Goal: Answer question/provide support: Share knowledge or assist other users

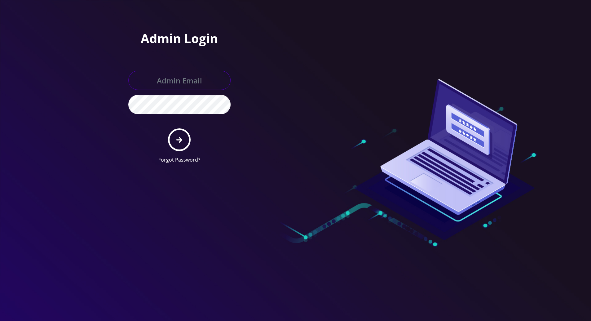
type input "[PERSON_NAME][EMAIL_ADDRESS][DOMAIN_NAME]"
click at [179, 138] on icon "submit" at bounding box center [179, 139] width 6 height 7
type input "[PERSON_NAME][EMAIL_ADDRESS][DOMAIN_NAME]"
click at [182, 143] on button "submit" at bounding box center [179, 139] width 23 height 23
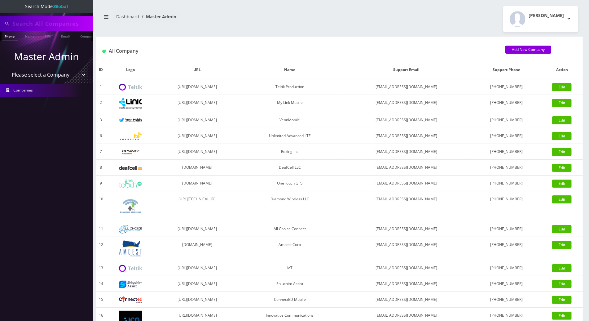
click at [31, 24] on input "text" at bounding box center [51, 24] width 79 height 12
click at [30, 23] on input "text" at bounding box center [51, 24] width 79 height 12
drag, startPoint x: 56, startPoint y: 25, endPoint x: 12, endPoint y: 25, distance: 43.7
click at [12, 25] on input "9295619240" at bounding box center [51, 24] width 79 height 12
type input "9295619240"
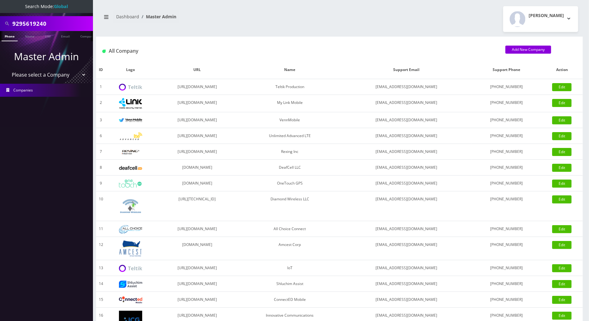
click at [11, 37] on link "Phone" at bounding box center [10, 36] width 16 height 10
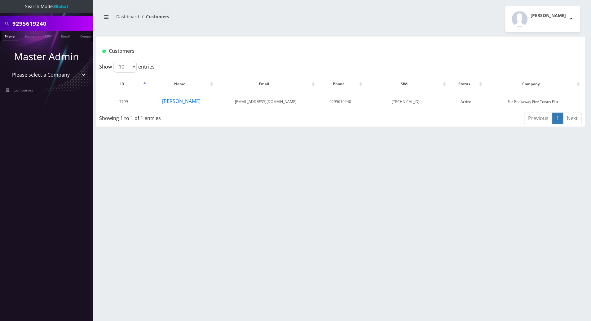
click at [151, 183] on div "9295619240 Phone Name SIM Email Company Customer Dashboard Customers Tracy Gena…" at bounding box center [340, 160] width 501 height 321
click at [182, 100] on button "adina bucholz" at bounding box center [181, 101] width 39 height 8
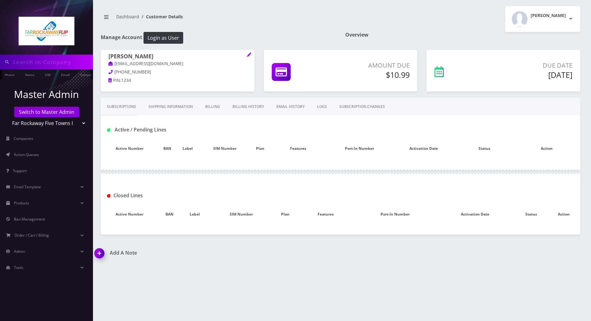
type input "9295619240"
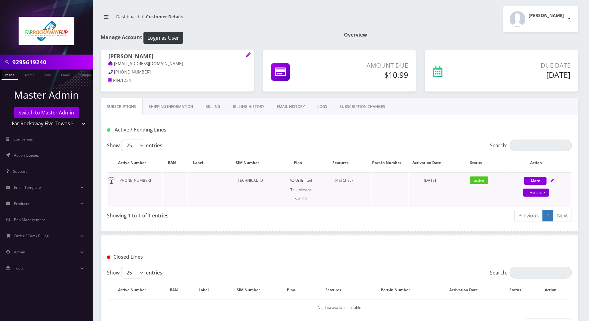
click at [552, 179] on icon at bounding box center [552, 180] width 4 height 4
select select "468"
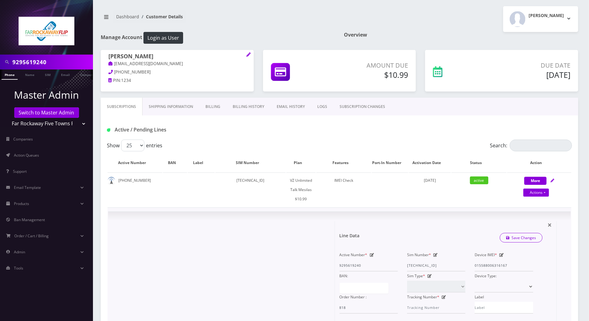
scroll to position [82, 0]
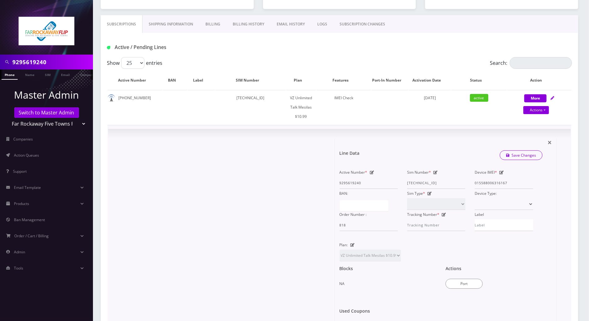
click at [451, 138] on form "Line Data Save Changes Active Number * 9295619240 Sim Number * [TECHNICAL_ID] D…" at bounding box center [445, 232] width 212 height 189
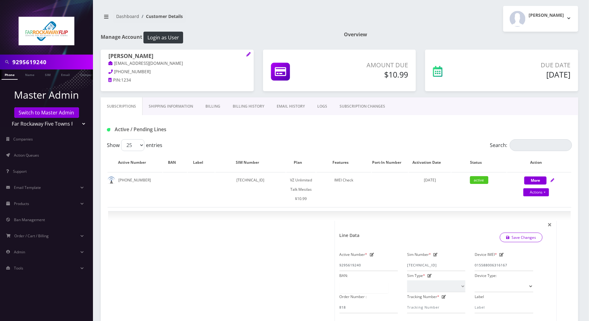
scroll to position [0, 0]
click at [313, 103] on link "LOGS" at bounding box center [322, 107] width 22 height 18
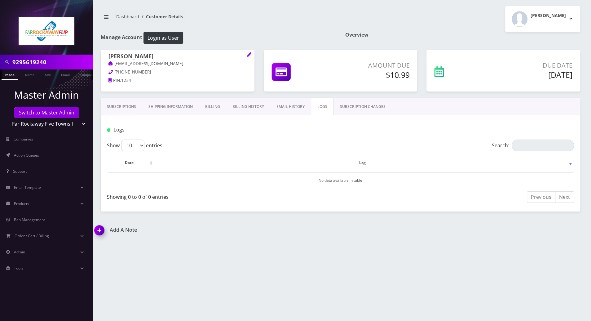
click at [351, 107] on link "SUBSCRIPTION CHANGES" at bounding box center [363, 107] width 58 height 18
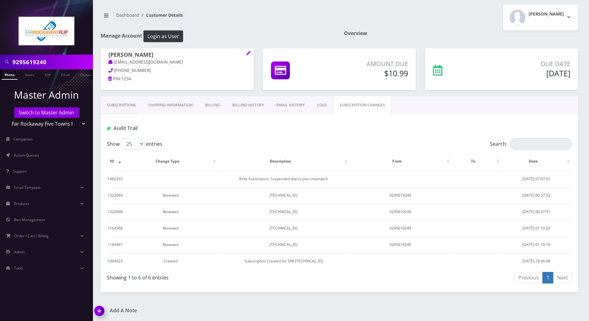
scroll to position [2, 0]
click at [317, 103] on link "LOGS" at bounding box center [322, 105] width 22 height 18
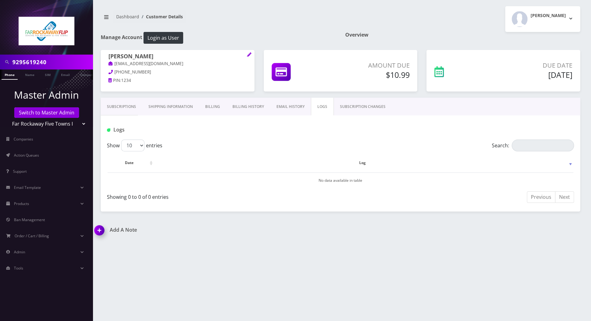
click at [113, 106] on link "Subscriptions" at bounding box center [121, 107] width 41 height 18
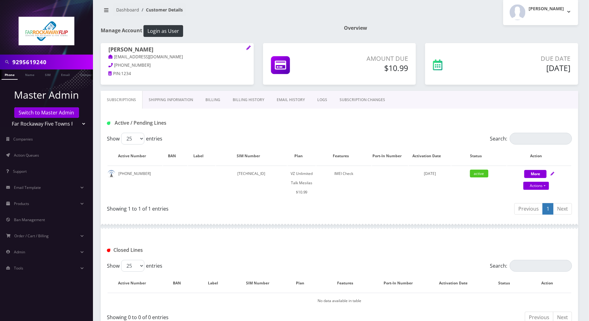
scroll to position [47, 0]
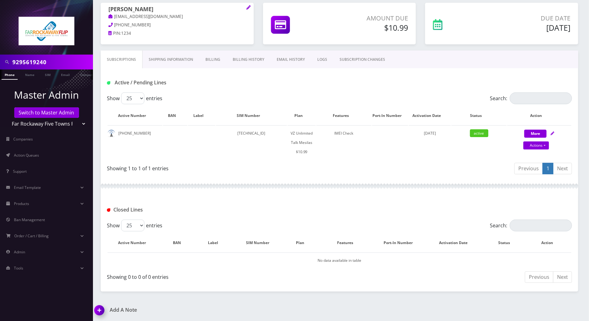
click at [100, 311] on img at bounding box center [100, 312] width 18 height 18
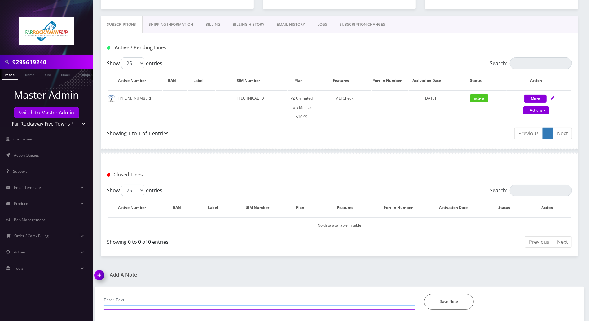
click at [227, 298] on input "text" at bounding box center [259, 300] width 311 height 12
click at [227, 298] on input "c" at bounding box center [259, 300] width 311 height 12
paste input "359796723735718"
type input "called bec they have another escolls phone: 359796723735718, they wanted to ins…"
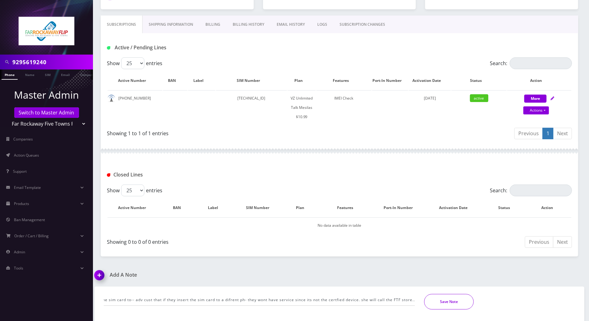
scroll to position [0, 0]
click at [451, 296] on button "Save Note" at bounding box center [449, 301] width 50 height 15
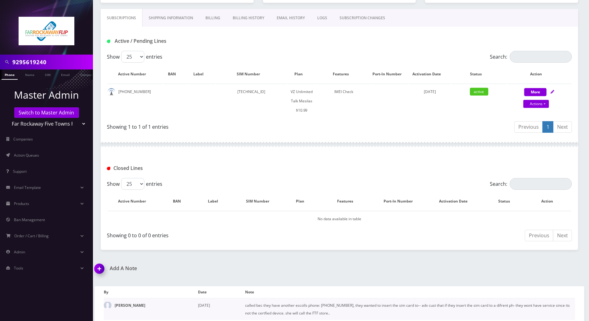
scroll to position [92, 0]
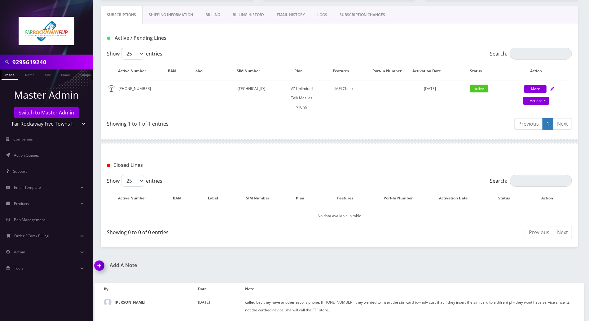
click at [582, 155] on div "Subscriptions Shipping Information Billing Billing History EMAIL HISTORY LOGS S…" at bounding box center [339, 126] width 487 height 241
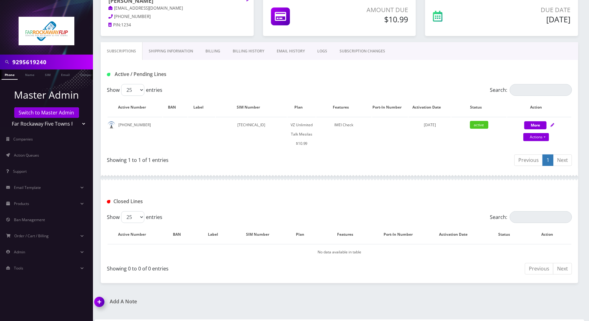
scroll to position [0, 0]
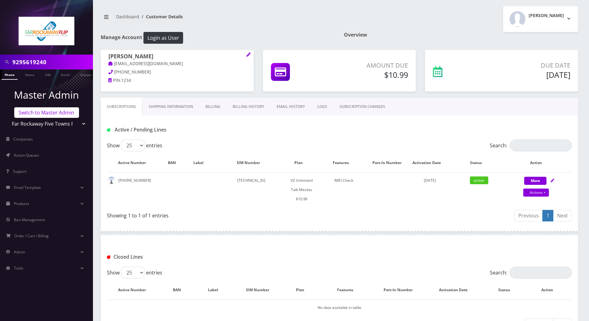
click at [67, 112] on link "Switch to Master Admin" at bounding box center [46, 112] width 65 height 11
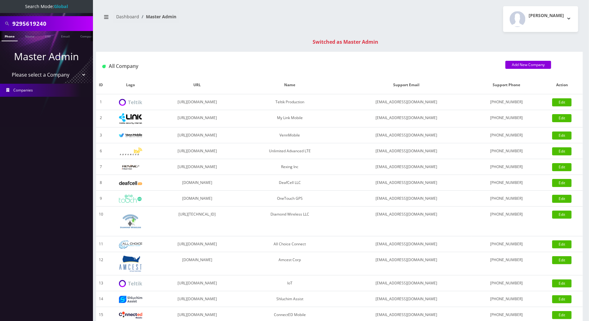
drag, startPoint x: 52, startPoint y: 20, endPoint x: 4, endPoint y: 20, distance: 48.6
click at [4, 20] on div "9295619240" at bounding box center [47, 24] width 90 height 12
drag, startPoint x: 47, startPoint y: 21, endPoint x: 5, endPoint y: 21, distance: 42.1
click at [5, 21] on div "8455026565" at bounding box center [47, 24] width 90 height 12
type input "8455026565"
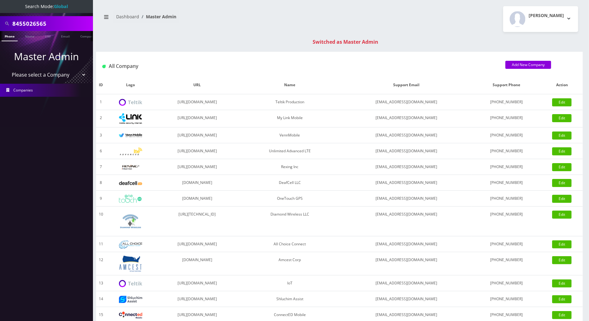
click at [10, 38] on link "Phone" at bounding box center [10, 36] width 16 height 10
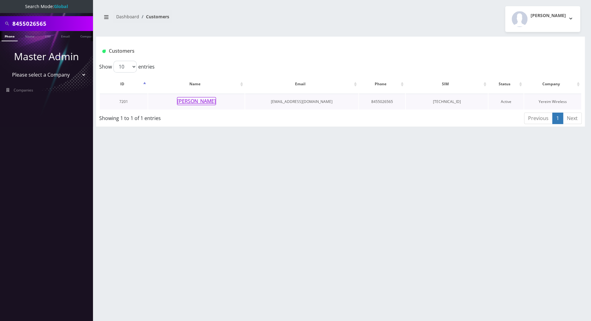
click at [192, 100] on button "[PERSON_NAME]" at bounding box center [196, 101] width 39 height 8
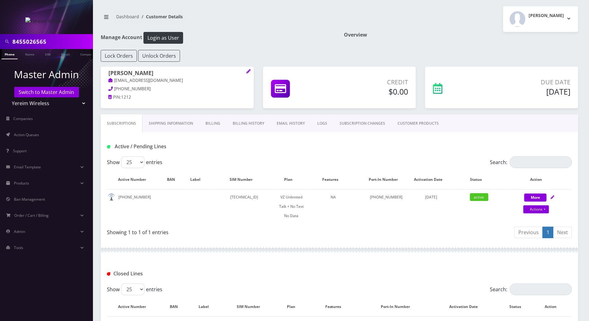
click at [276, 244] on div at bounding box center [339, 249] width 477 height 19
click at [320, 120] on link "LOGS" at bounding box center [322, 123] width 22 height 18
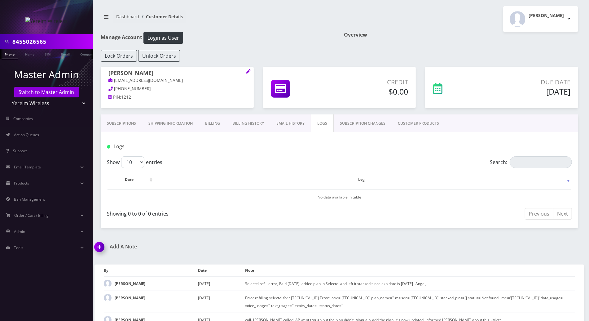
click at [353, 125] on link "SUBSCRIPTION CHANGES" at bounding box center [363, 123] width 58 height 18
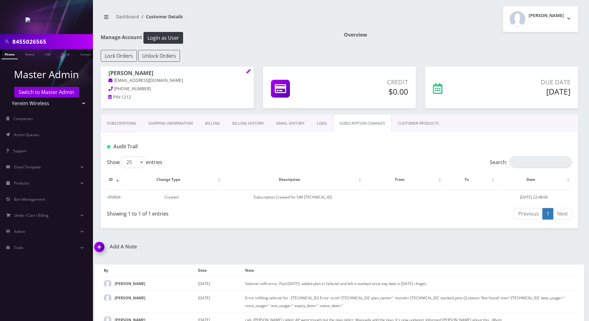
click at [405, 121] on link "CUSTOMER PRODUCTS" at bounding box center [418, 123] width 54 height 18
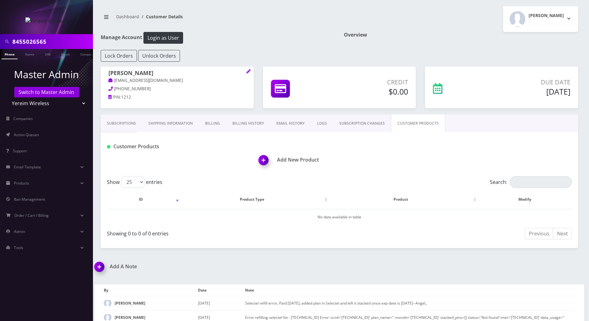
click at [124, 124] on link "Subscriptions" at bounding box center [121, 123] width 41 height 18
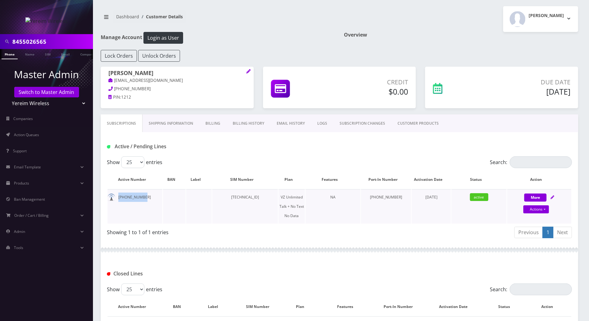
drag, startPoint x: 142, startPoint y: 198, endPoint x: 117, endPoint y: 198, distance: 24.8
click at [117, 198] on td "845-502-6565" at bounding box center [134, 206] width 55 height 34
copy td "845-502-6565"
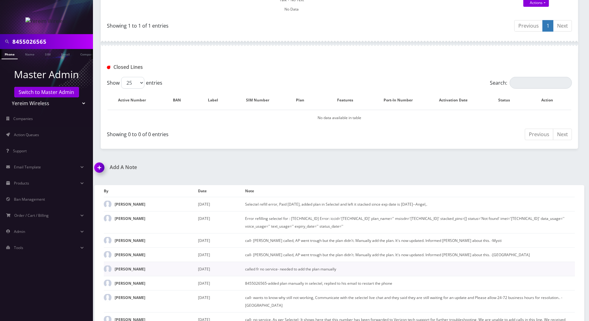
scroll to position [282, 0]
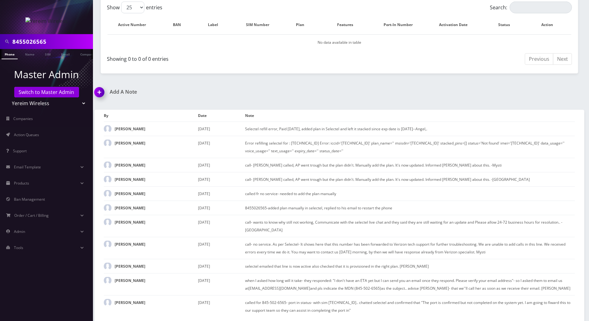
click at [99, 91] on img at bounding box center [100, 94] width 18 height 18
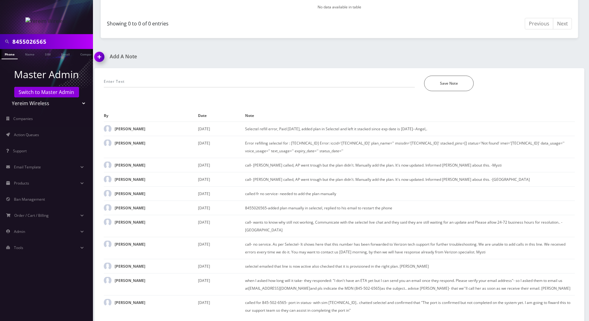
click at [179, 73] on div "*Please Enter Note Save Note" at bounding box center [339, 79] width 480 height 23
click at [186, 78] on input "text" at bounding box center [259, 82] width 311 height 12
paste input "Purchase Service Plan successfull, TT 4G Monthly Unlimited Voice Plan PIN 47833…"
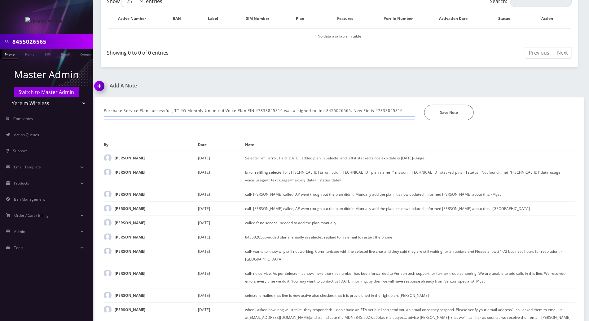
scroll to position [275, 0]
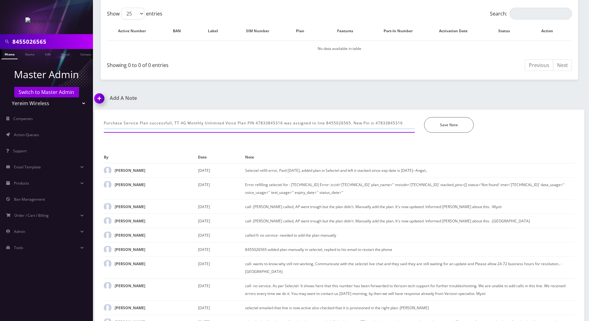
type input "Purchase Service Plan successfull, TT 4G Monthly Unlimited Voice Plan PIN 47833…"
click at [447, 121] on button "Save Note" at bounding box center [449, 124] width 50 height 15
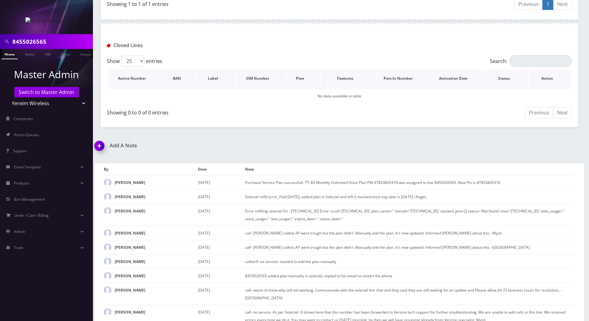
scroll to position [234, 0]
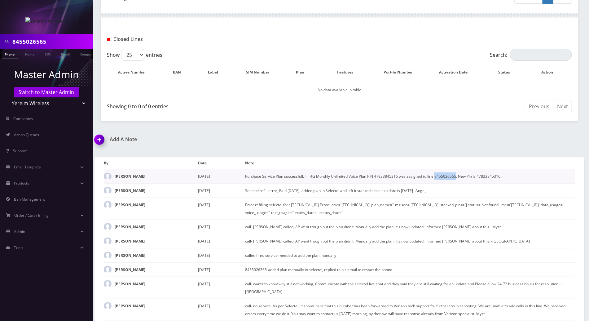
drag, startPoint x: 455, startPoint y: 173, endPoint x: 434, endPoint y: 173, distance: 21.4
click at [434, 173] on td "Purchase Service Plan successfull, TT 4G Monthly Unlimited Voice Plan PIN 47833…" at bounding box center [410, 176] width 330 height 14
copy td "8455026565"
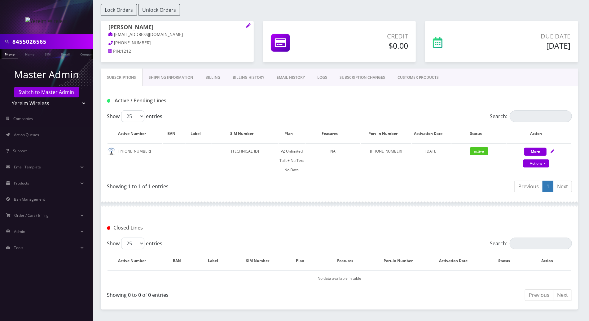
scroll to position [28, 0]
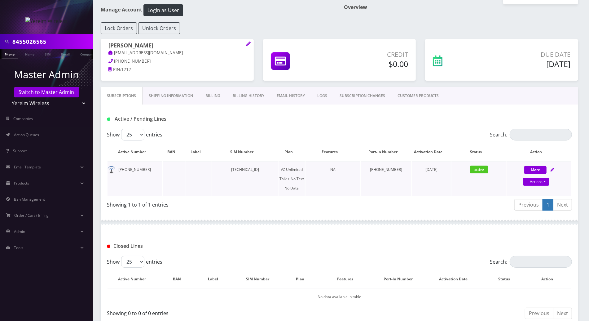
click at [552, 168] on icon at bounding box center [552, 170] width 4 height 4
select select "408"
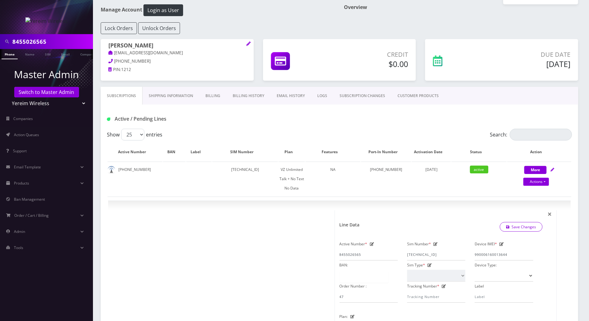
click at [581, 234] on div "Subscriptions Shipping Information Billing Billing History EMAIL HISTORY LOGS S…" at bounding box center [339, 326] width 487 height 478
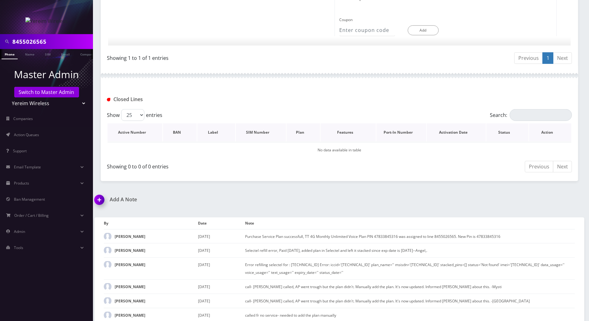
scroll to position [482, 0]
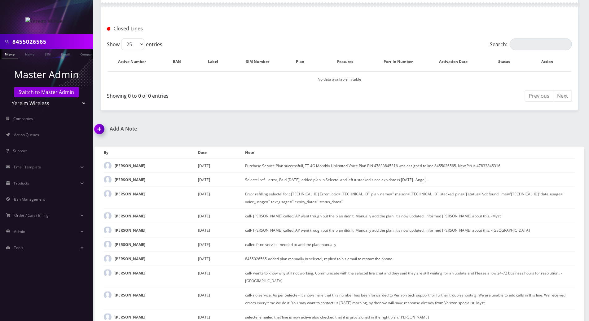
click at [101, 129] on img at bounding box center [100, 131] width 18 height 18
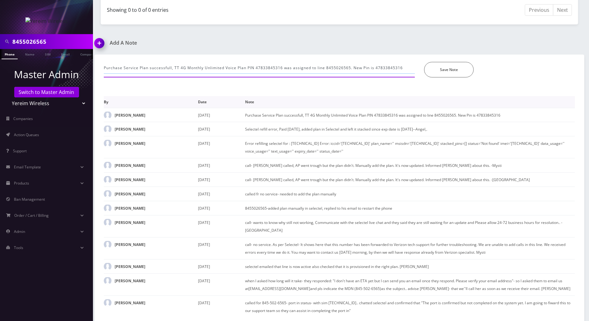
drag, startPoint x: 104, startPoint y: 65, endPoint x: 548, endPoint y: 104, distance: 446.5
click at [548, 104] on div "Purchase Service Plan successfull, TT 4G Monthly Unlimited Voice Plan PIN 47833…" at bounding box center [339, 189] width 490 height 268
click at [354, 64] on input "text" at bounding box center [259, 68] width 311 height 12
type input "reported to Shlomo as Mrs Pollac insisted that cust shouldn;t have to call us e…"
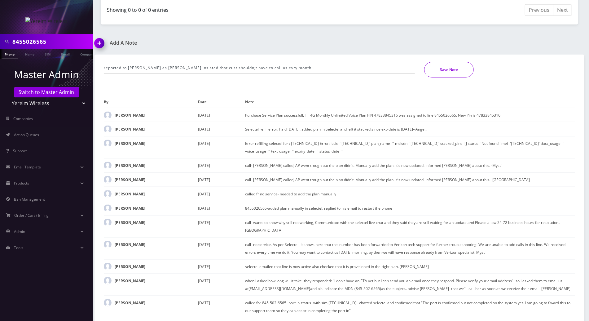
click at [447, 63] on button "Save Note" at bounding box center [449, 69] width 50 height 15
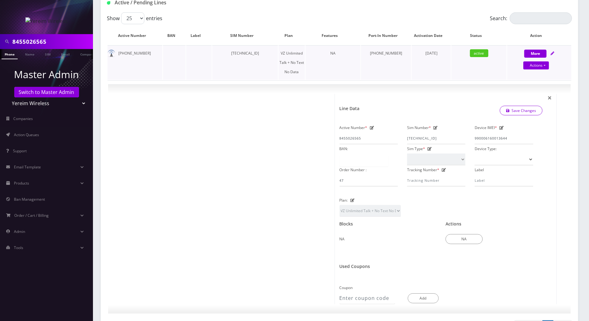
scroll to position [92, 0]
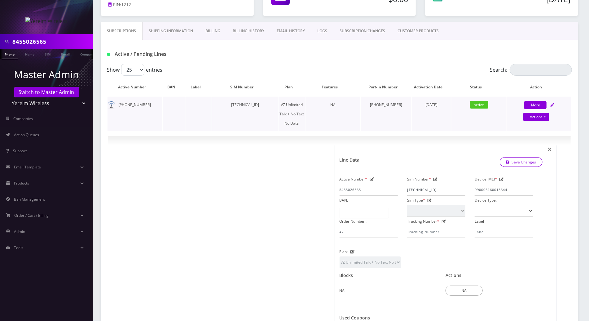
drag, startPoint x: 273, startPoint y: 103, endPoint x: 229, endPoint y: 103, distance: 43.7
click at [229, 103] on td "[TECHNICAL_ID]" at bounding box center [245, 114] width 66 height 34
copy td "[TECHNICAL_ID]"
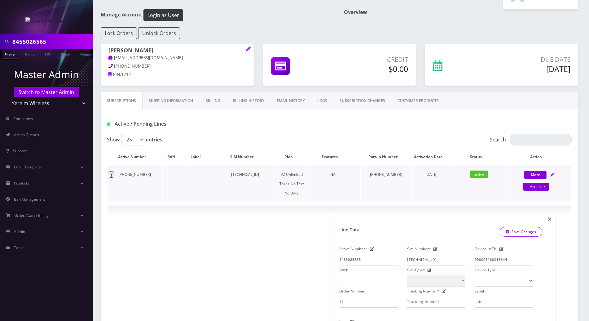
scroll to position [10, 0]
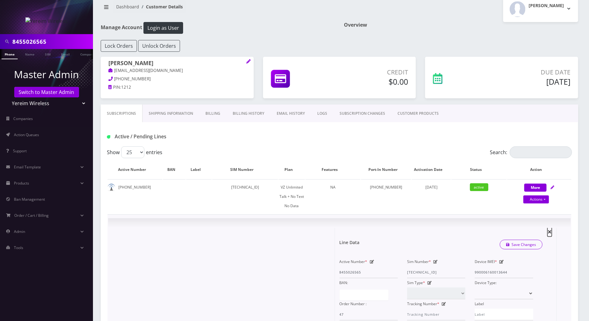
click at [548, 229] on span "×" at bounding box center [549, 231] width 4 height 10
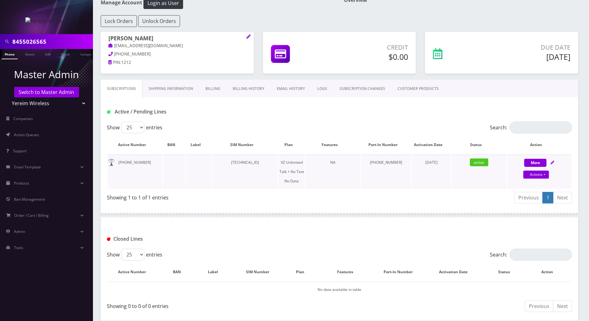
scroll to position [0, 0]
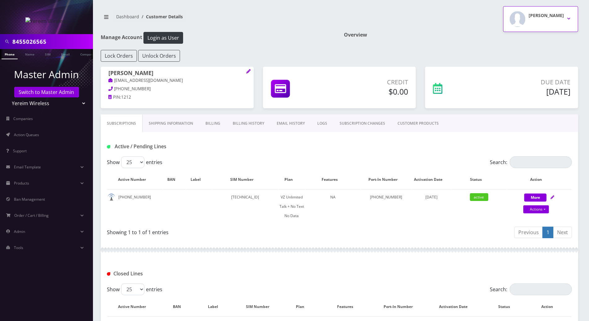
click at [567, 15] on button "Shimon pallak" at bounding box center [540, 19] width 75 height 26
click at [521, 38] on link "Logout" at bounding box center [540, 39] width 75 height 9
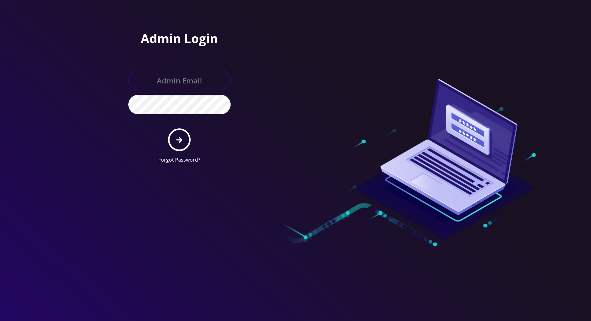
type input "[PERSON_NAME][EMAIL_ADDRESS][DOMAIN_NAME]"
drag, startPoint x: 568, startPoint y: 167, endPoint x: 568, endPoint y: 162, distance: 5.0
click at [568, 166] on div at bounding box center [295, 160] width 591 height 321
